Goal: Task Accomplishment & Management: Use online tool/utility

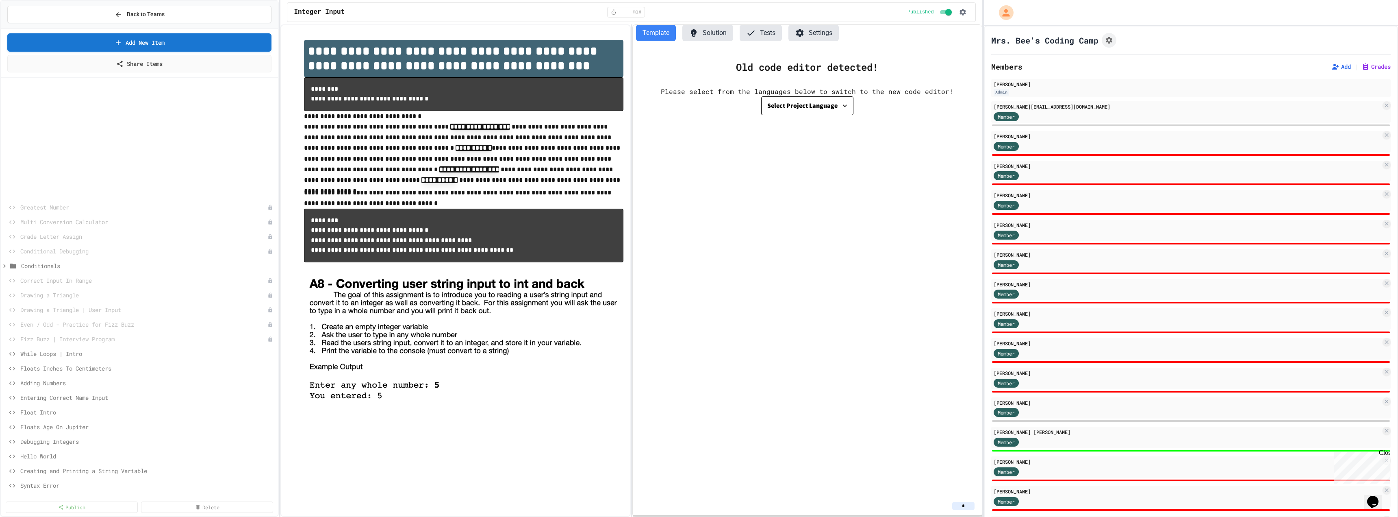
scroll to position [141, 0]
